Goal: Task Accomplishment & Management: Use online tool/utility

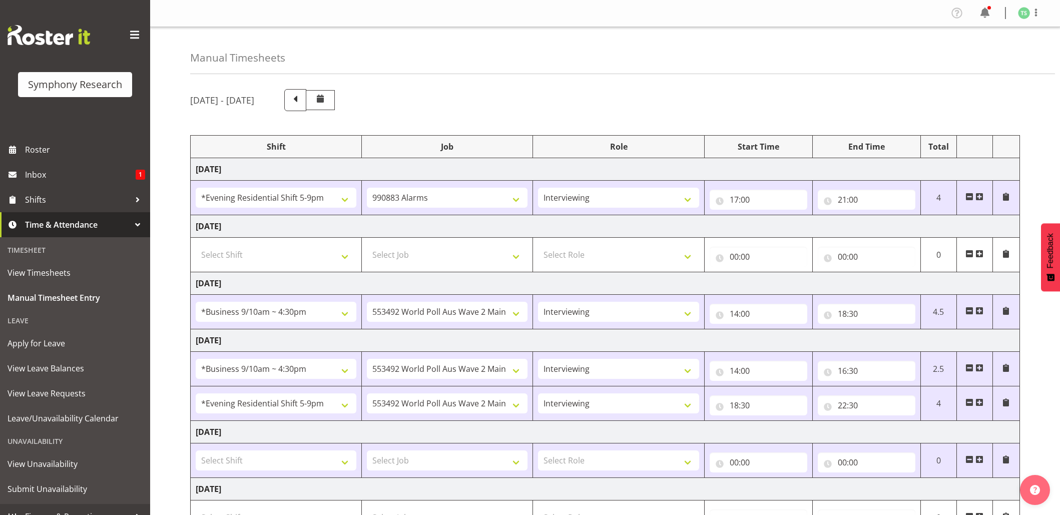
select select "48116"
select select "10420"
select select "47"
select select "26078"
select select "10499"
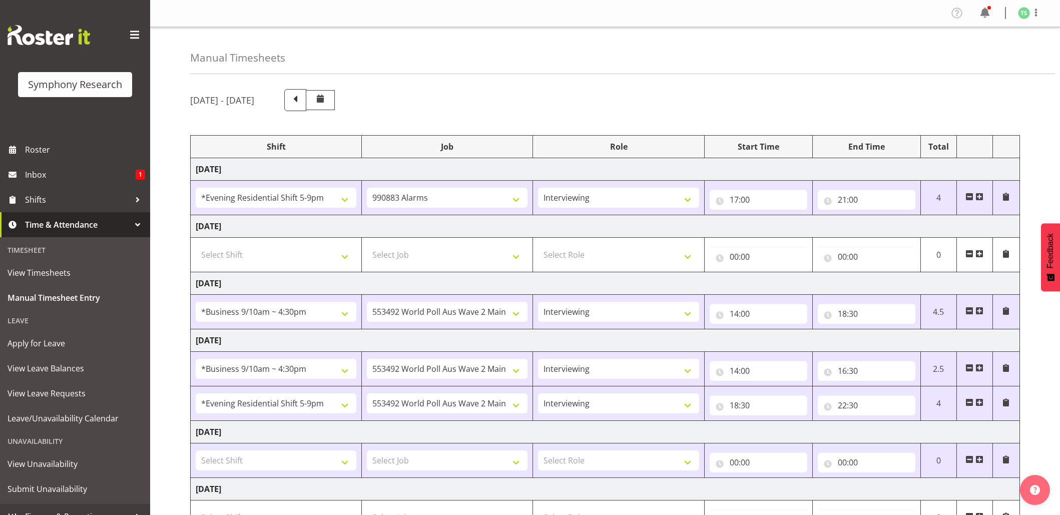
select select "47"
select select "26078"
select select "10499"
select select "47"
select select "48116"
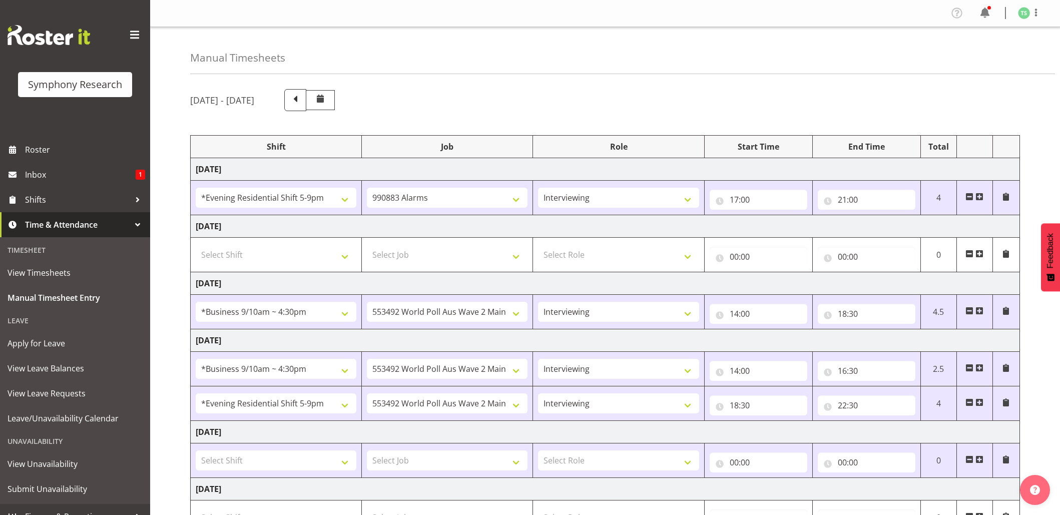
select select "10499"
select select "47"
